Goal: Complete application form

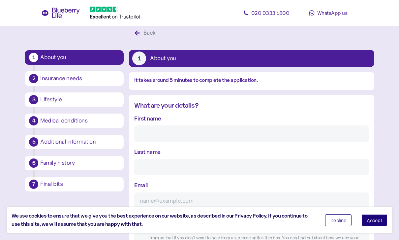
scroll to position [22, 0]
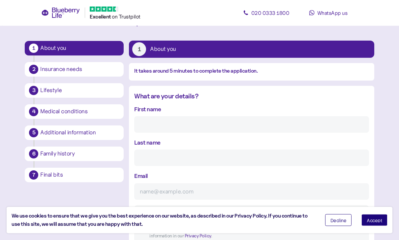
click at [349, 122] on input "First name" at bounding box center [251, 124] width 234 height 16
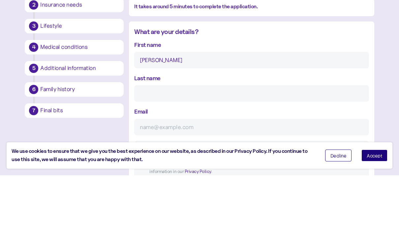
type input "[PERSON_NAME]"
click at [159, 150] on input "Last name" at bounding box center [251, 158] width 234 height 16
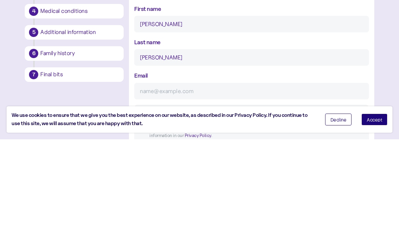
type input "[PERSON_NAME]"
click at [238, 183] on input "Email" at bounding box center [251, 191] width 234 height 16
type input "[EMAIL_ADDRESS][DOMAIN_NAME]"
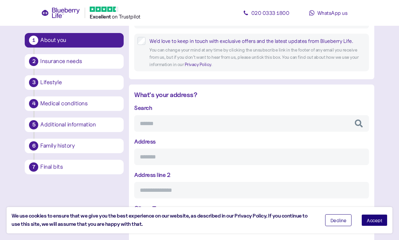
scroll to position [206, 0]
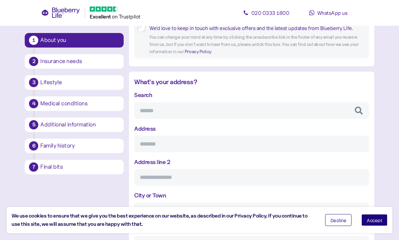
click at [168, 105] on input "Search" at bounding box center [251, 110] width 234 height 16
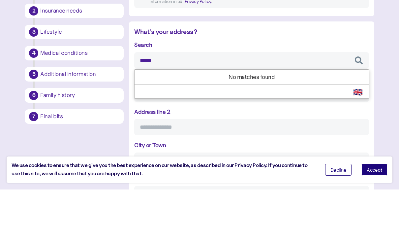
type input "******"
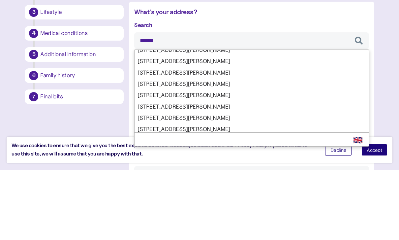
scroll to position [39, 0]
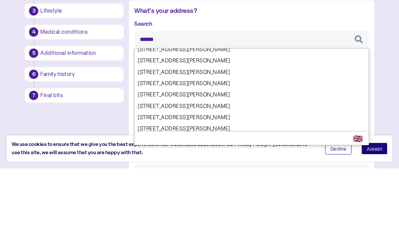
click at [203, 91] on div "Search ****** [STREET_ADDRESS][GEOGRAPHIC_DATA][PERSON_NAME][STREET_ADDRESS][PE…" at bounding box center [251, 188] width 234 height 195
type input "**********"
type input "*********"
type input "*******"
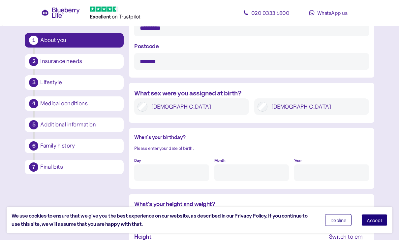
scroll to position [422, 0]
type input "******"
click at [170, 174] on input "Day" at bounding box center [171, 172] width 74 height 16
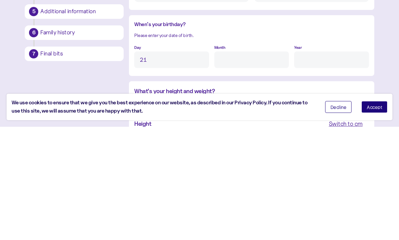
type input "21"
click at [240, 164] on input "Month" at bounding box center [251, 172] width 74 height 16
click at [324, 164] on input "Year" at bounding box center [331, 172] width 74 height 16
type input "8"
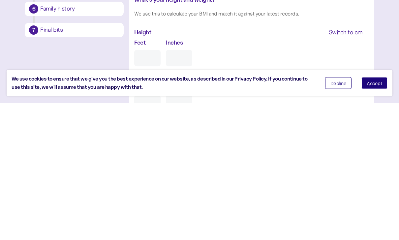
scroll to position [504, 0]
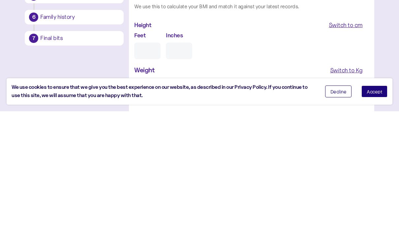
type input "****"
click at [151, 171] on input "Feet" at bounding box center [147, 179] width 26 height 16
type input "6"
type input "0"
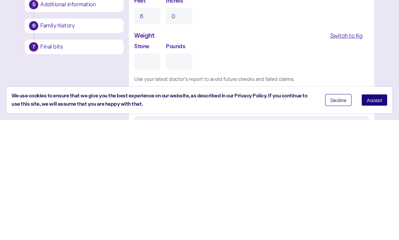
scroll to position [548, 0]
type input "6"
click at [146, 172] on input "Stone" at bounding box center [147, 180] width 26 height 16
type input "2"
type input "0"
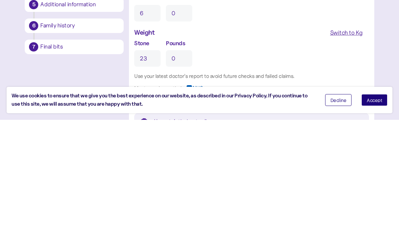
scroll to position [557, 0]
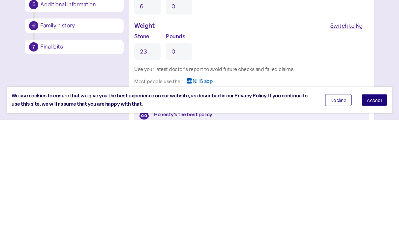
click at [350, 141] on div "Switch to Kg" at bounding box center [346, 145] width 33 height 9
type input "146"
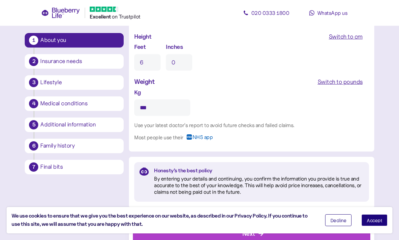
click at [165, 108] on input "***" at bounding box center [162, 107] width 56 height 16
type input "***"
click at [379, 222] on span "Accept" at bounding box center [373, 219] width 15 height 5
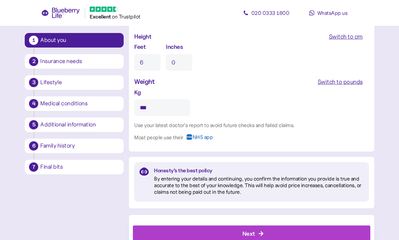
click at [307, 232] on div "Next" at bounding box center [253, 233] width 222 height 16
click at [291, 234] on div "Next" at bounding box center [253, 233] width 222 height 16
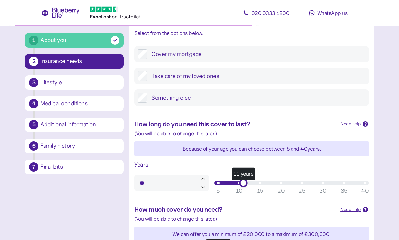
scroll to position [103, 0]
type input "*"
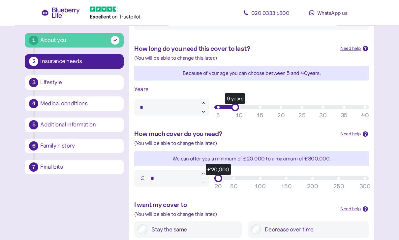
scroll to position [179, 0]
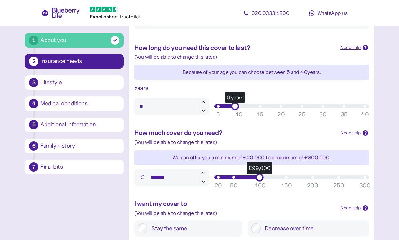
type input "*******"
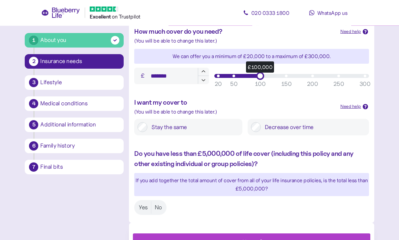
scroll to position [286, 0]
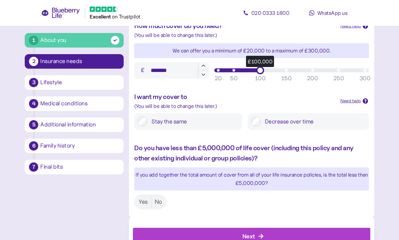
click at [143, 197] on label "Yes" at bounding box center [142, 201] width 15 height 12
click at [263, 233] on icon "button" at bounding box center [261, 236] width 6 height 6
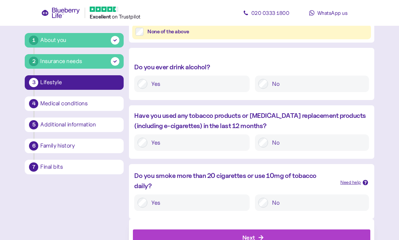
scroll to position [299, 0]
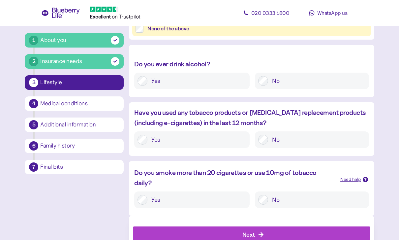
click at [264, 234] on div "Next" at bounding box center [253, 234] width 222 height 16
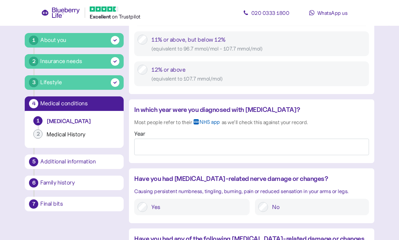
scroll to position [482, 0]
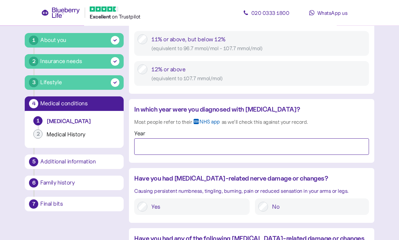
click at [205, 143] on input "Year" at bounding box center [251, 146] width 234 height 16
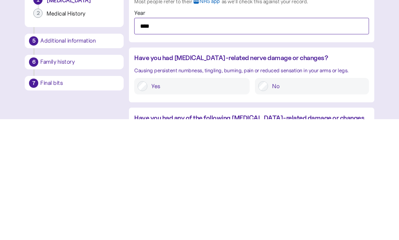
type input "****"
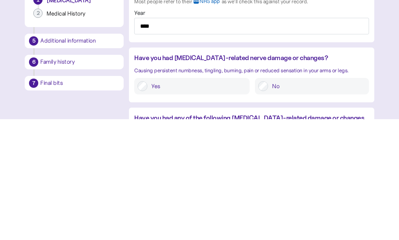
scroll to position [603, 0]
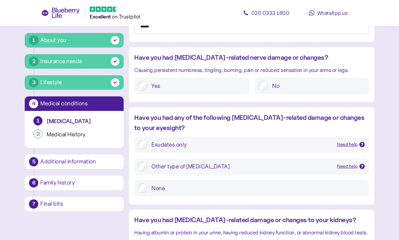
click at [361, 143] on div at bounding box center [361, 144] width 5 height 5
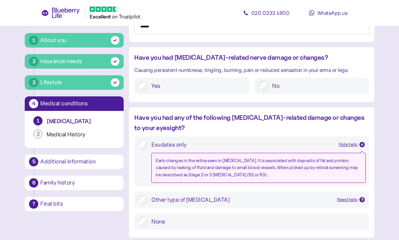
click at [364, 142] on div at bounding box center [361, 144] width 5 height 5
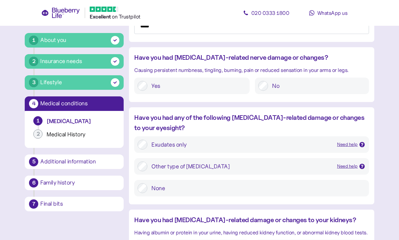
click at [362, 164] on icon at bounding box center [361, 165] width 2 height 3
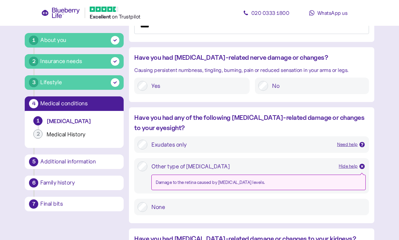
click at [364, 163] on div at bounding box center [361, 165] width 5 height 5
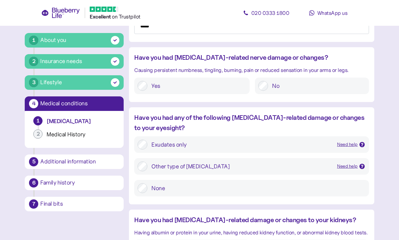
click at [361, 143] on icon at bounding box center [361, 144] width 3 height 3
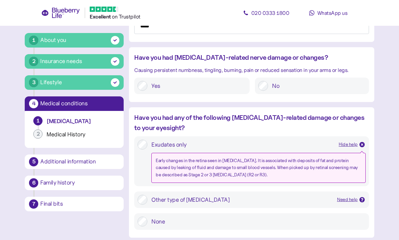
click at [362, 143] on icon at bounding box center [361, 144] width 2 height 2
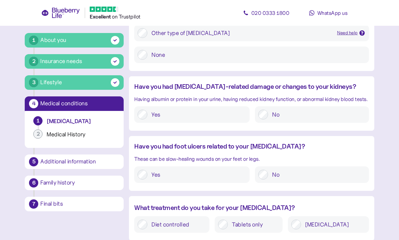
scroll to position [758, 0]
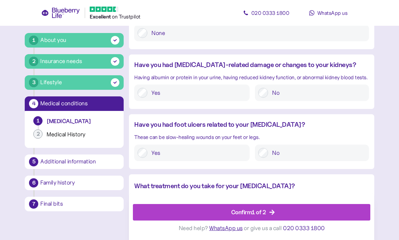
click at [269, 220] on div "Confirm 1 of 2" at bounding box center [253, 212] width 222 height 16
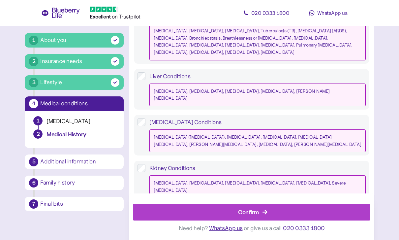
scroll to position [628, 0]
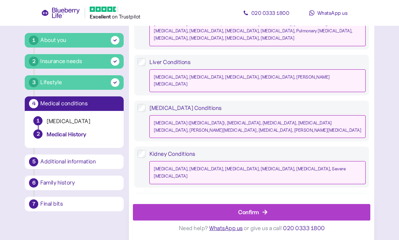
click at [255, 216] on div "Confirm" at bounding box center [248, 211] width 21 height 9
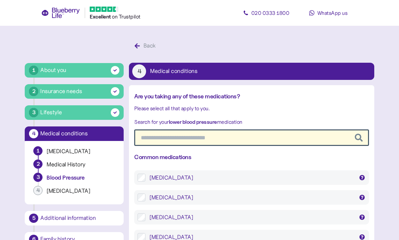
click at [207, 138] on input "text" at bounding box center [251, 137] width 234 height 16
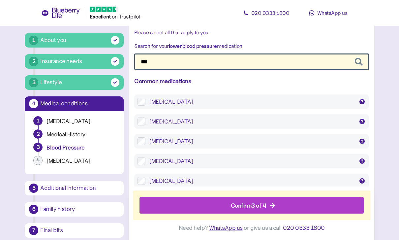
scroll to position [85, 0]
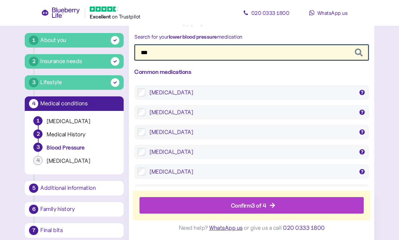
click at [174, 52] on input "***" at bounding box center [251, 52] width 234 height 16
type input "*"
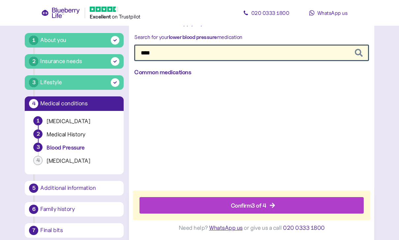
scroll to position [21, 0]
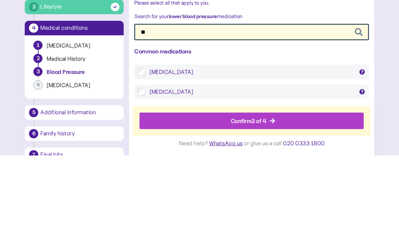
type input "*"
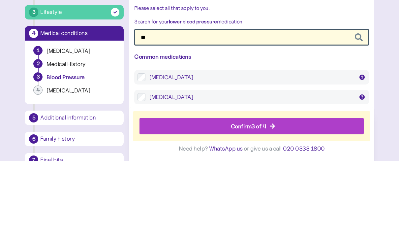
type input "***"
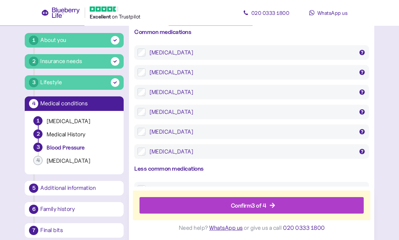
scroll to position [140, 0]
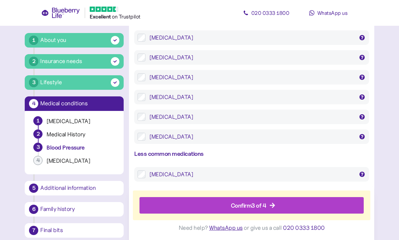
click at [270, 213] on div "Confirm 3 of 4" at bounding box center [252, 205] width 209 height 16
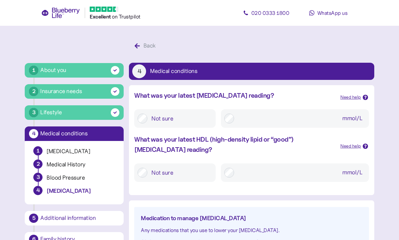
click at [364, 98] on icon at bounding box center [364, 97] width 3 height 3
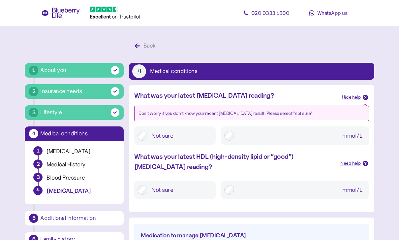
click at [367, 95] on div at bounding box center [364, 97] width 5 height 5
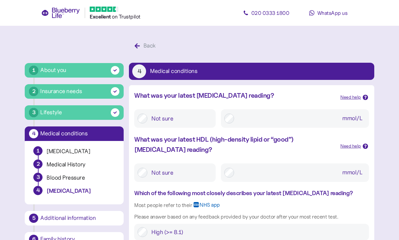
click at [365, 145] on icon at bounding box center [365, 145] width 2 height 3
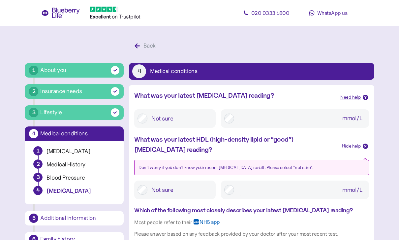
click at [367, 145] on div at bounding box center [364, 145] width 5 height 5
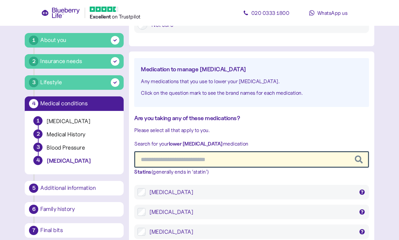
scroll to position [308, 0]
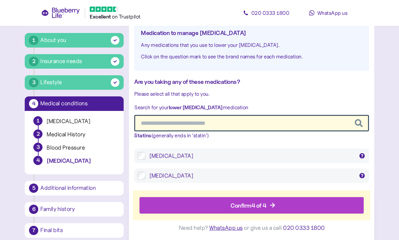
click at [261, 210] on div "Confirm 4 of 4" at bounding box center [248, 205] width 36 height 9
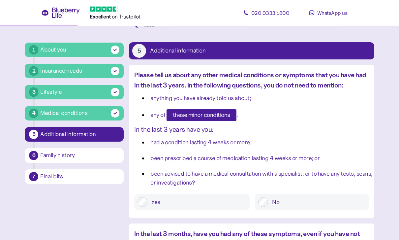
scroll to position [20, 0]
click at [209, 115] on span "these minor conditions" at bounding box center [201, 114] width 57 height 11
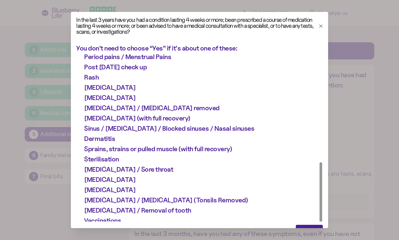
scroll to position [267, 0]
click at [321, 26] on icon "button" at bounding box center [320, 25] width 3 height 3
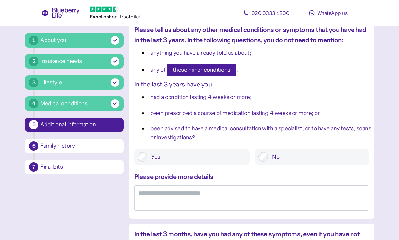
scroll to position [65, 0]
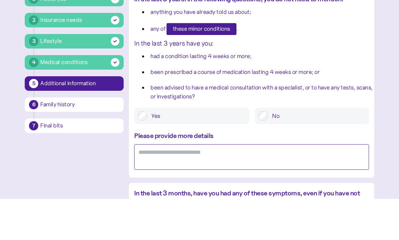
click at [206, 190] on textarea at bounding box center [251, 197] width 234 height 25
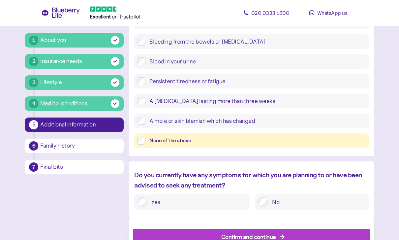
scroll to position [326, 0]
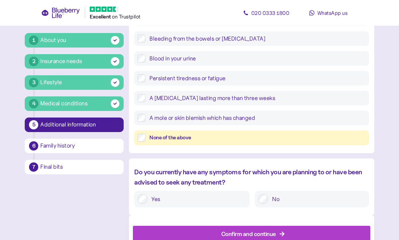
type textarea "**********"
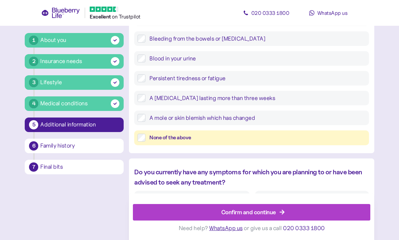
click at [265, 216] on div "Confirm and continue" at bounding box center [248, 211] width 55 height 9
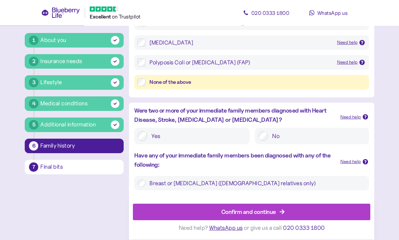
scroll to position [191, 0]
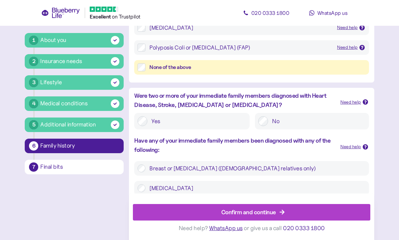
click at [262, 216] on div "Confirm and continue" at bounding box center [248, 211] width 55 height 9
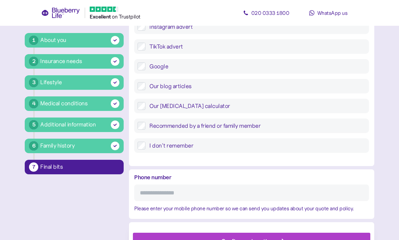
scroll to position [267, 0]
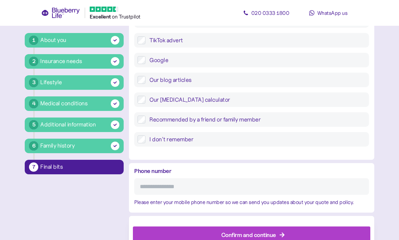
click at [183, 185] on input "Phone number" at bounding box center [251, 186] width 234 height 16
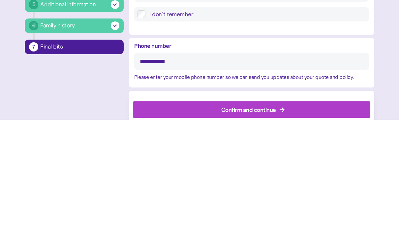
type input "**********"
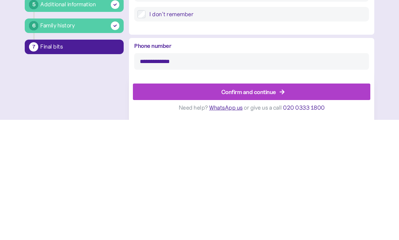
scroll to position [267, 0]
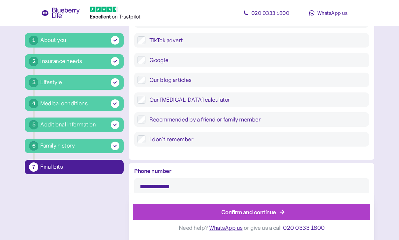
click at [262, 216] on div "Confirm and continue" at bounding box center [248, 211] width 55 height 9
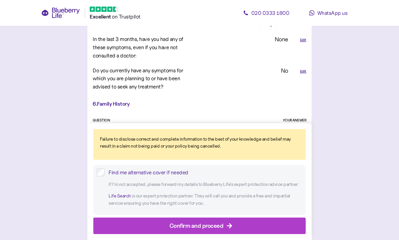
scroll to position [1652, 0]
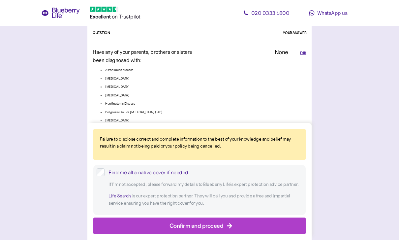
click at [221, 230] on div "Confirm and proceed" at bounding box center [196, 225] width 54 height 9
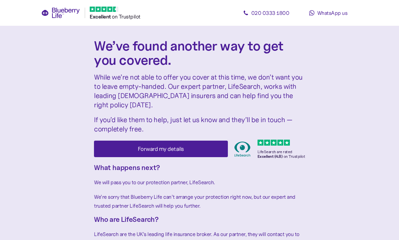
scroll to position [21, 0]
